Goal: Check status: Check status

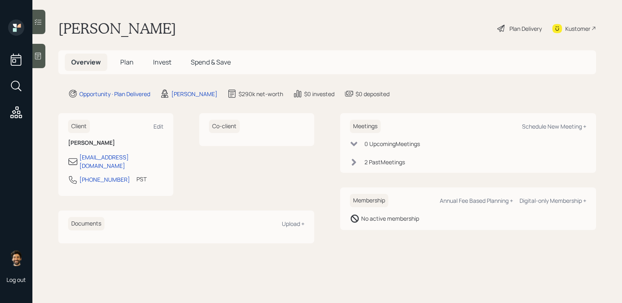
click at [155, 62] on span "Invest" at bounding box center [162, 62] width 18 height 9
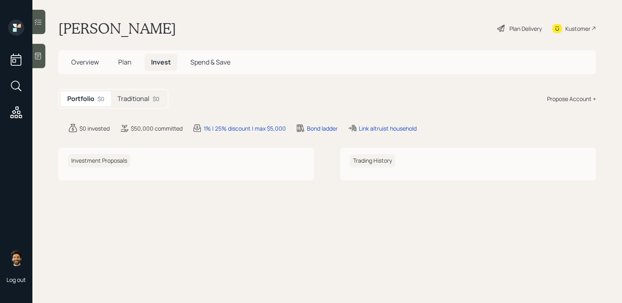
click at [142, 96] on h5 "Traditional" at bounding box center [133, 99] width 32 height 8
